Goal: Transaction & Acquisition: Purchase product/service

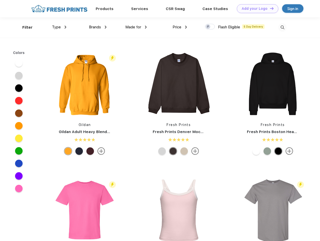
click at [256, 9] on link "Add your Logo Design Tool" at bounding box center [257, 8] width 41 height 9
click at [0, 0] on div "Design Tool" at bounding box center [0, 0] width 0 height 0
click at [269, 8] on link "Add your Logo Design Tool" at bounding box center [257, 8] width 41 height 9
click at [24, 27] on div "Filter" at bounding box center [27, 28] width 10 height 6
click at [59, 27] on span "Type" at bounding box center [56, 27] width 9 height 5
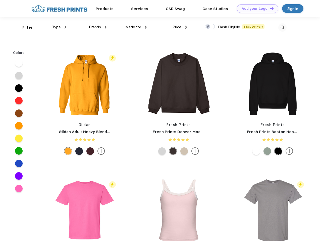
click at [98, 27] on span "Brands" at bounding box center [95, 27] width 12 height 5
click at [136, 27] on span "Made for" at bounding box center [133, 27] width 16 height 5
click at [180, 27] on span "Price" at bounding box center [177, 27] width 9 height 5
click at [210, 27] on div at bounding box center [210, 27] width 10 height 6
click at [208, 27] on input "checkbox" at bounding box center [206, 25] width 3 height 3
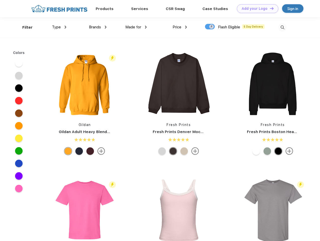
click at [282, 27] on img at bounding box center [282, 27] width 8 height 8
